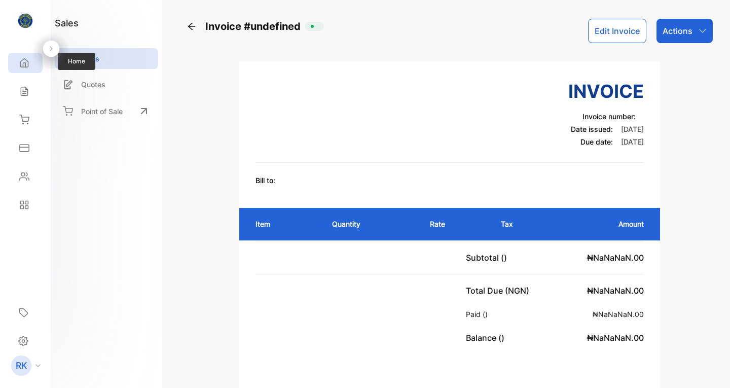
click at [22, 63] on icon at bounding box center [24, 63] width 10 height 10
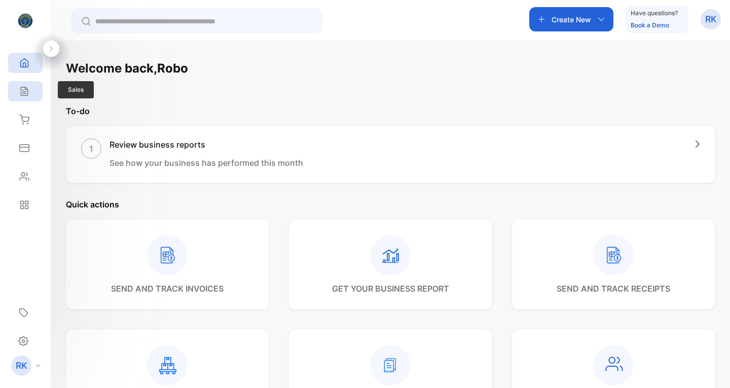
click at [23, 90] on icon at bounding box center [24, 91] width 7 height 9
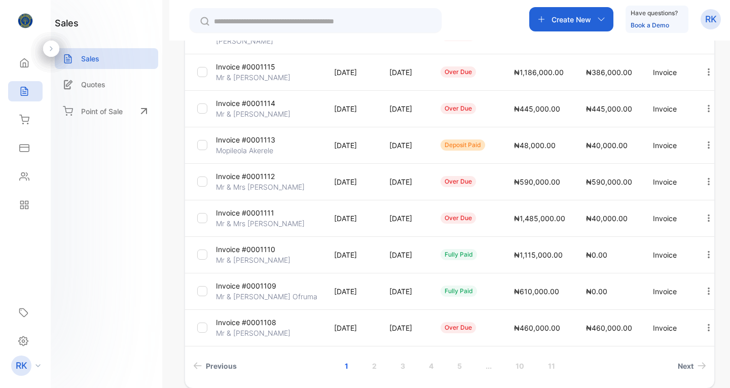
scroll to position [231, 0]
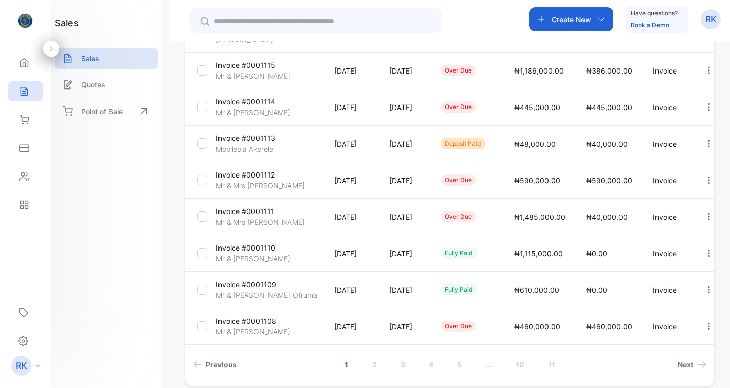
click at [250, 248] on p "Invoice #0001110" at bounding box center [245, 247] width 59 height 11
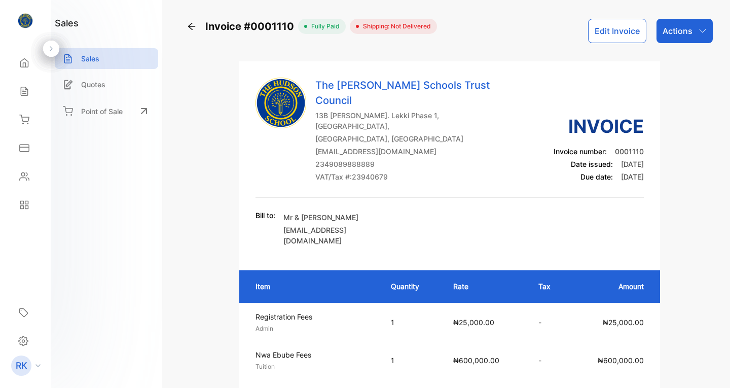
click at [683, 29] on p "Actions" at bounding box center [677, 31] width 30 height 12
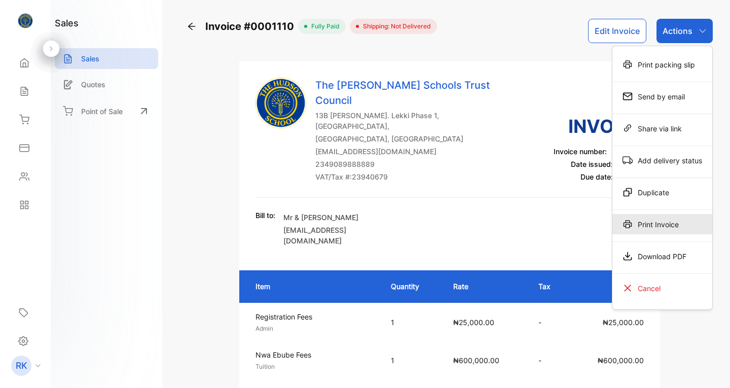
click at [652, 224] on div "Print Invoice" at bounding box center [662, 224] width 100 height 20
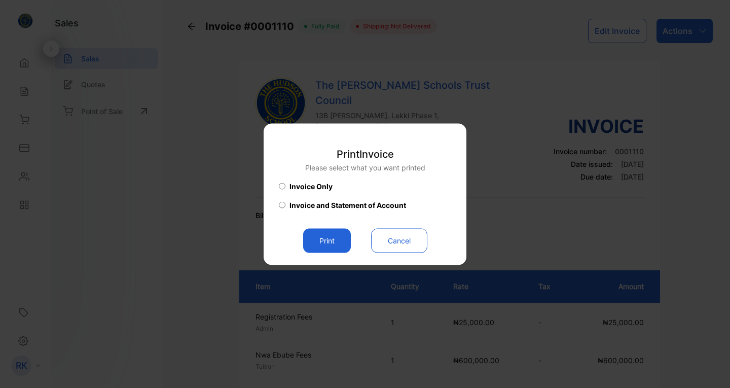
click at [305, 200] on span "Invoice and Statement of Account" at bounding box center [347, 204] width 117 height 11
click at [329, 243] on button "Print" at bounding box center [327, 240] width 48 height 24
